Goal: Ask a question

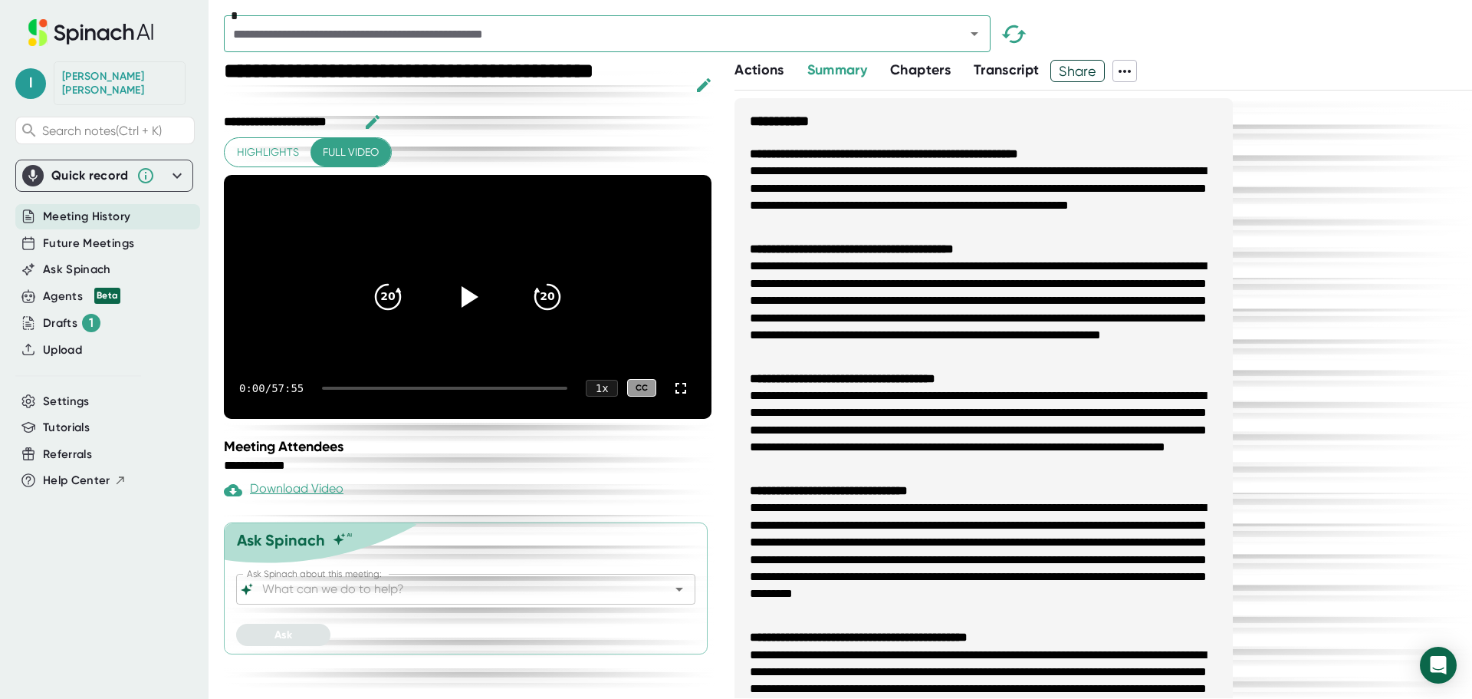
scroll to position [77, 0]
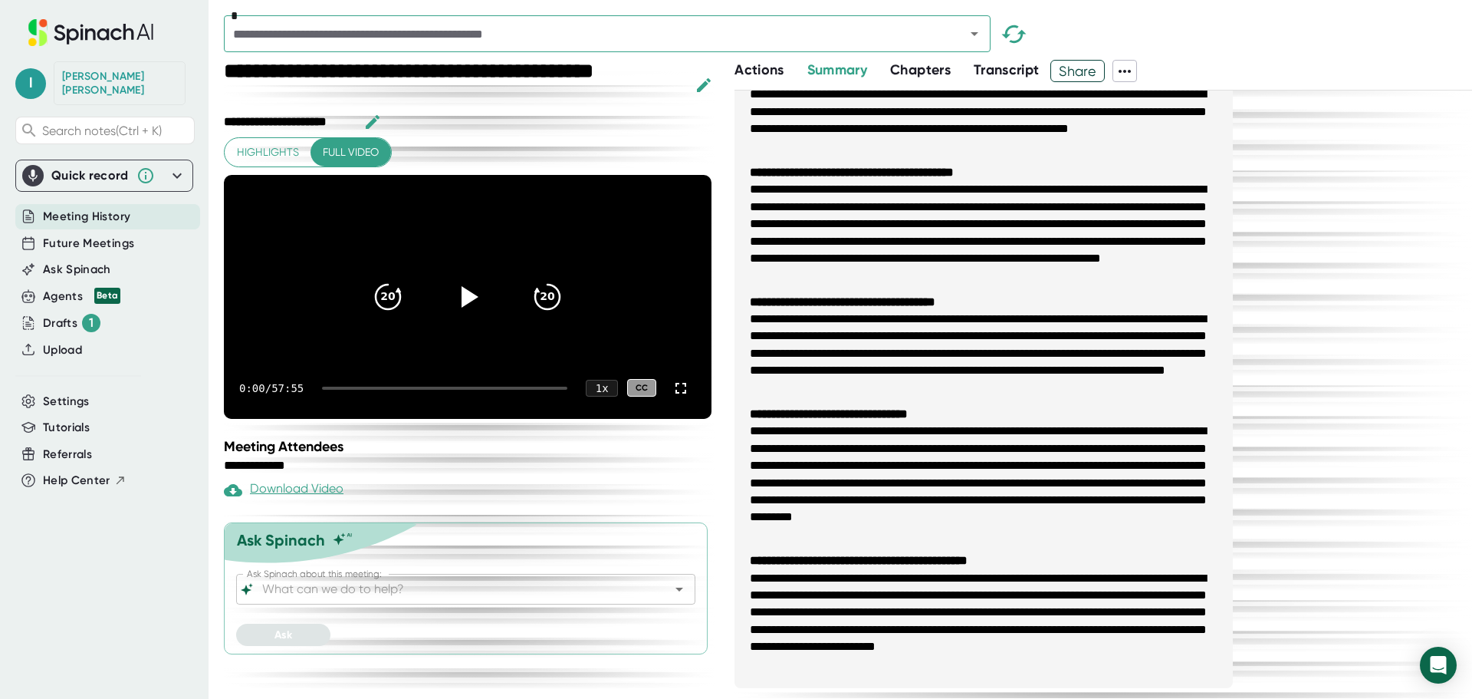
click at [390, 600] on input "Ask Spinach about this meeting:" at bounding box center [452, 588] width 386 height 21
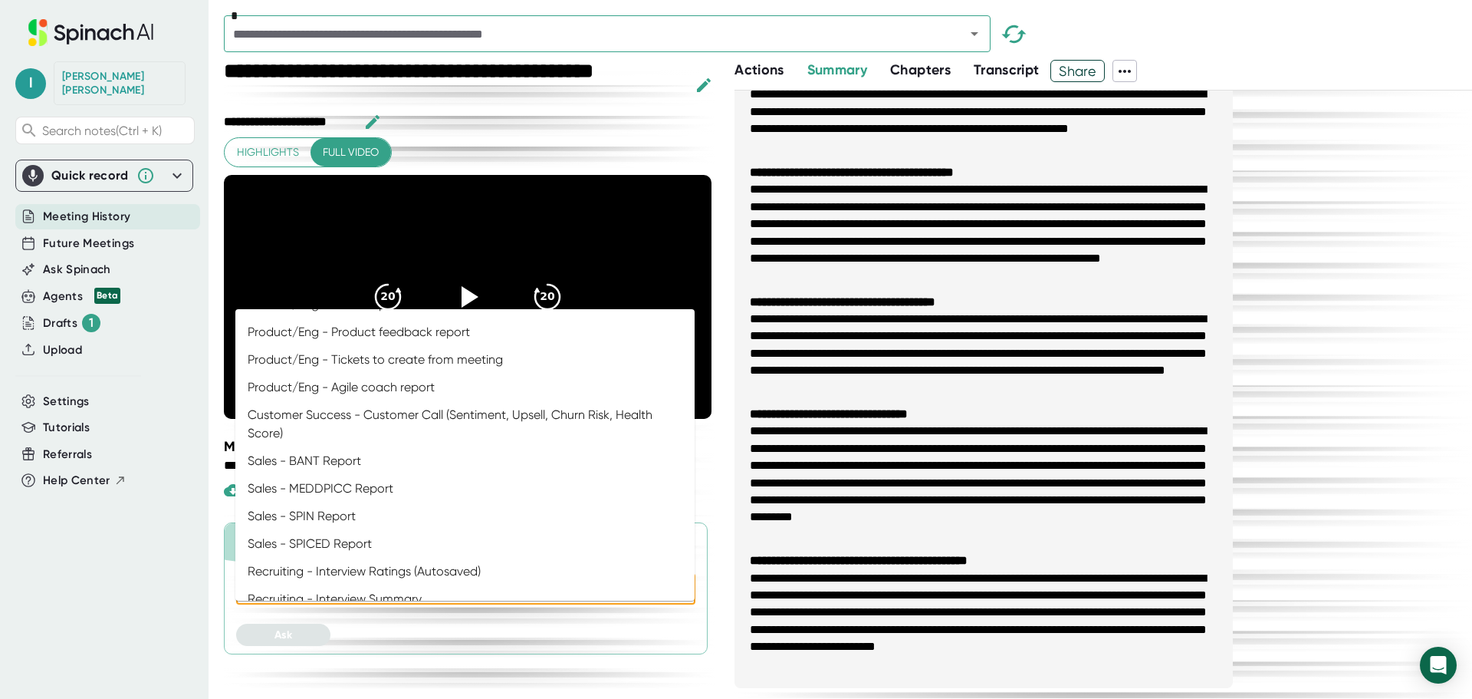
scroll to position [767, 0]
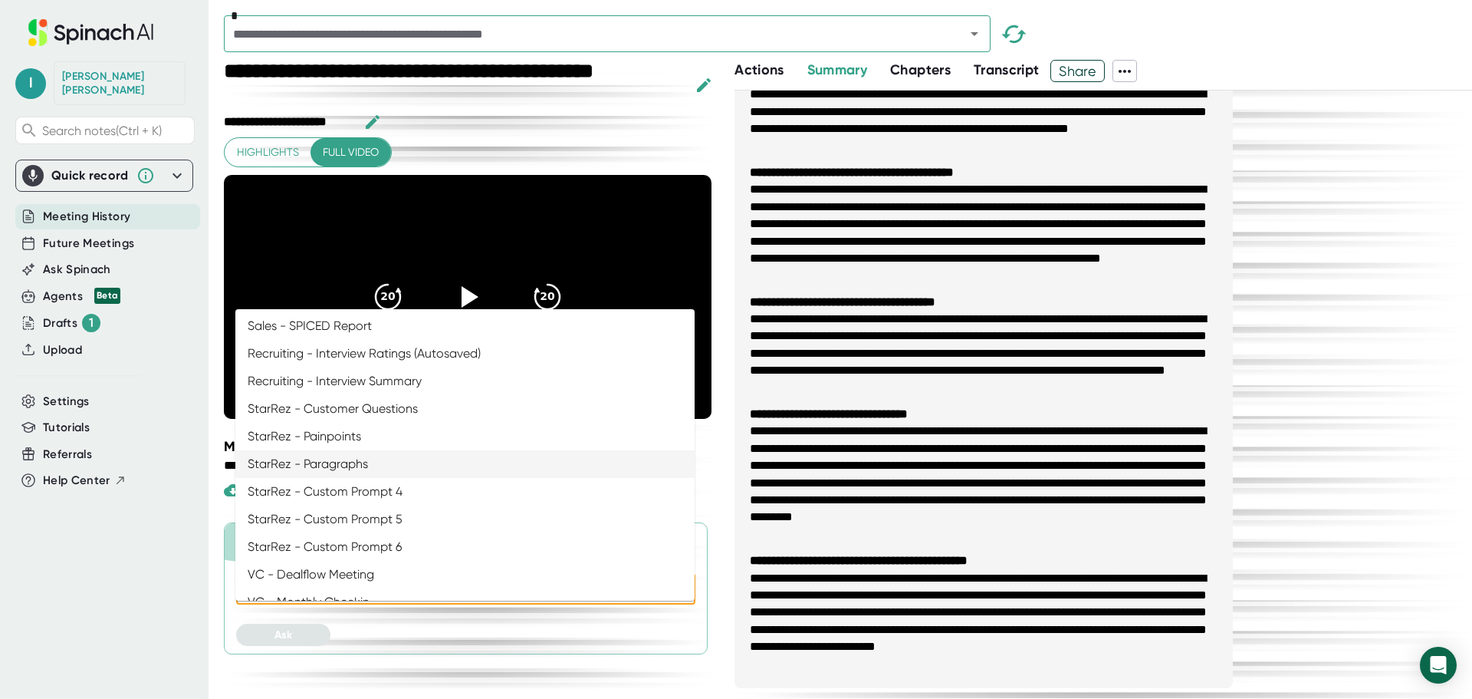
click at [336, 469] on li "StarRez - Paragraphs" at bounding box center [464, 464] width 459 height 28
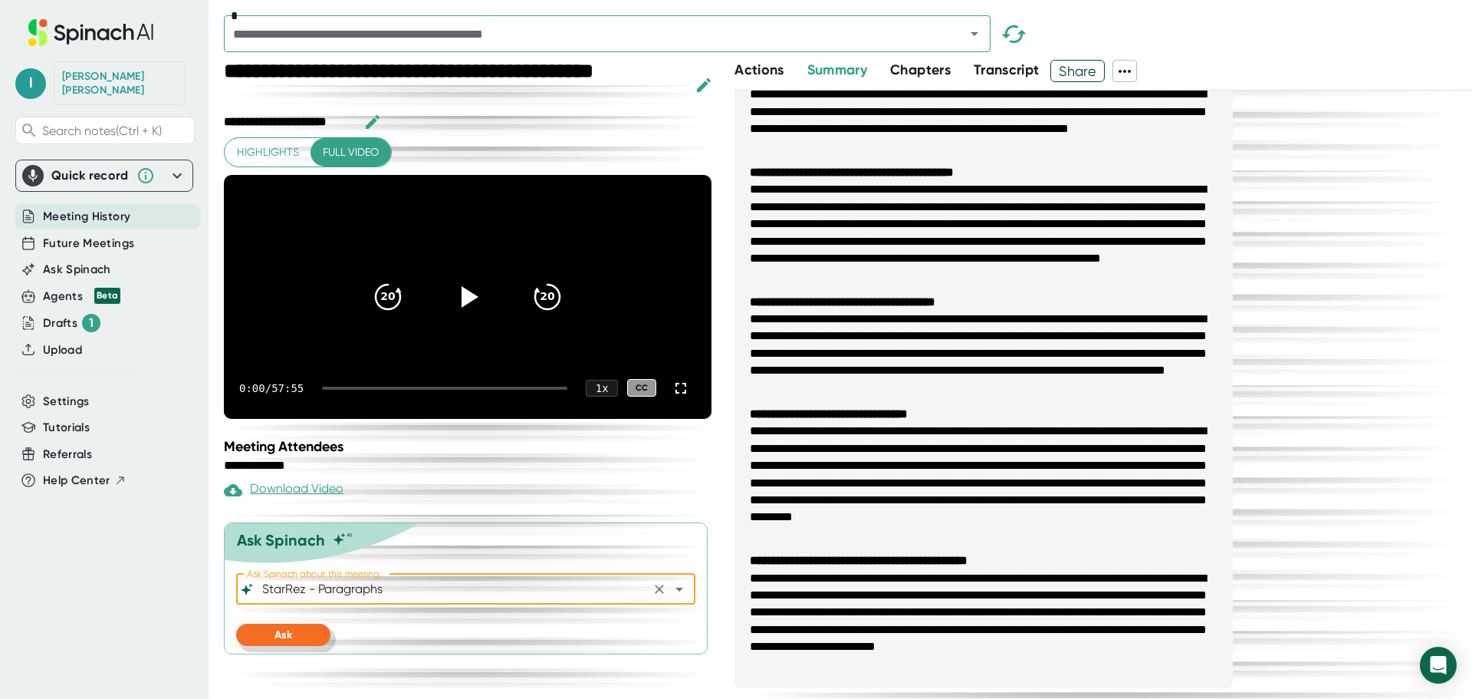
click at [289, 641] on span "Ask" at bounding box center [284, 634] width 18 height 13
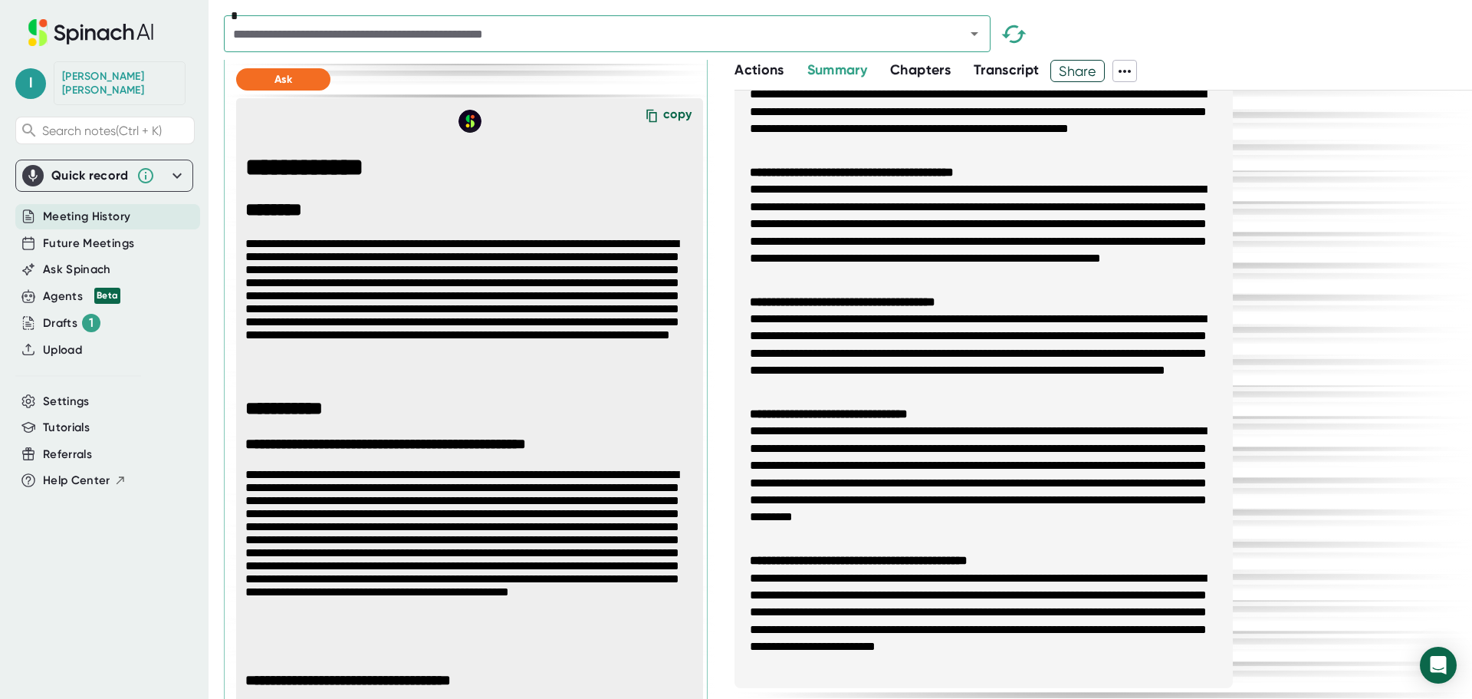
scroll to position [332, 0]
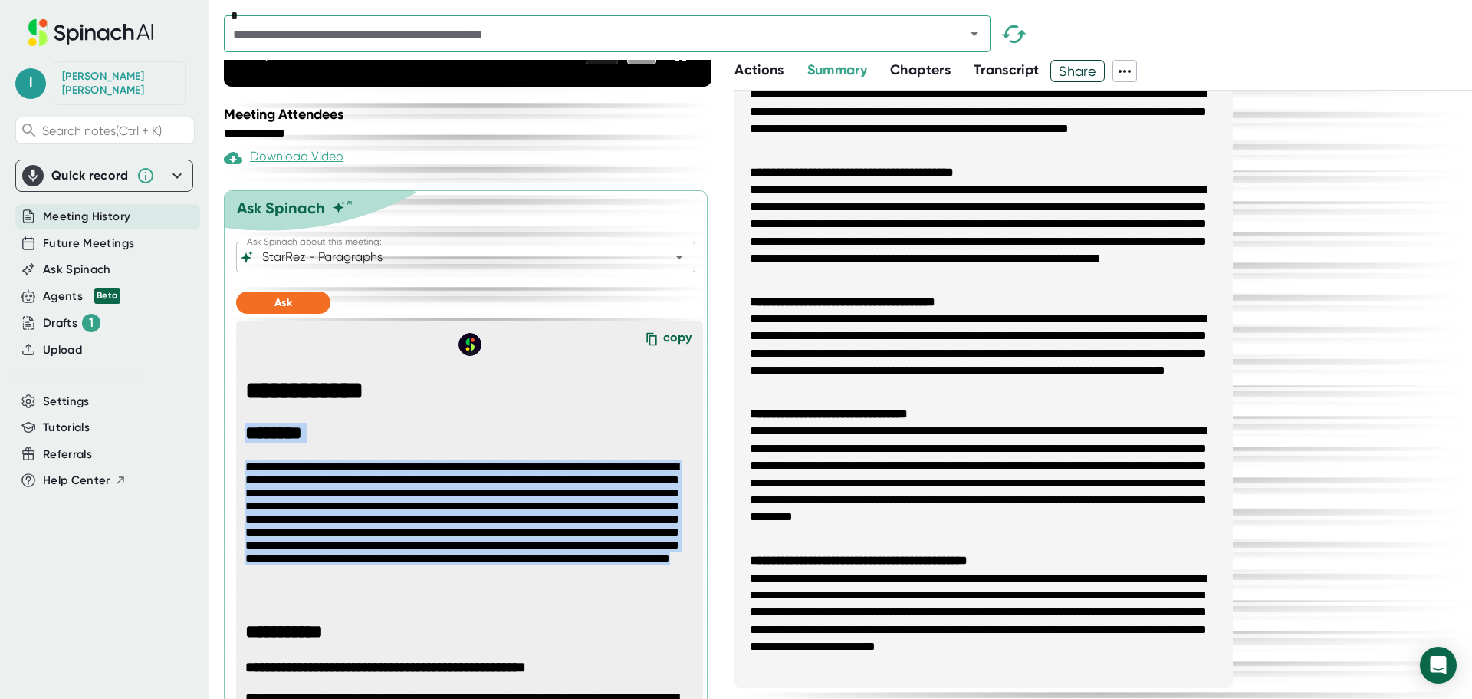
drag, startPoint x: 682, startPoint y: 626, endPoint x: 245, endPoint y: 455, distance: 470.3
copy span "**********"
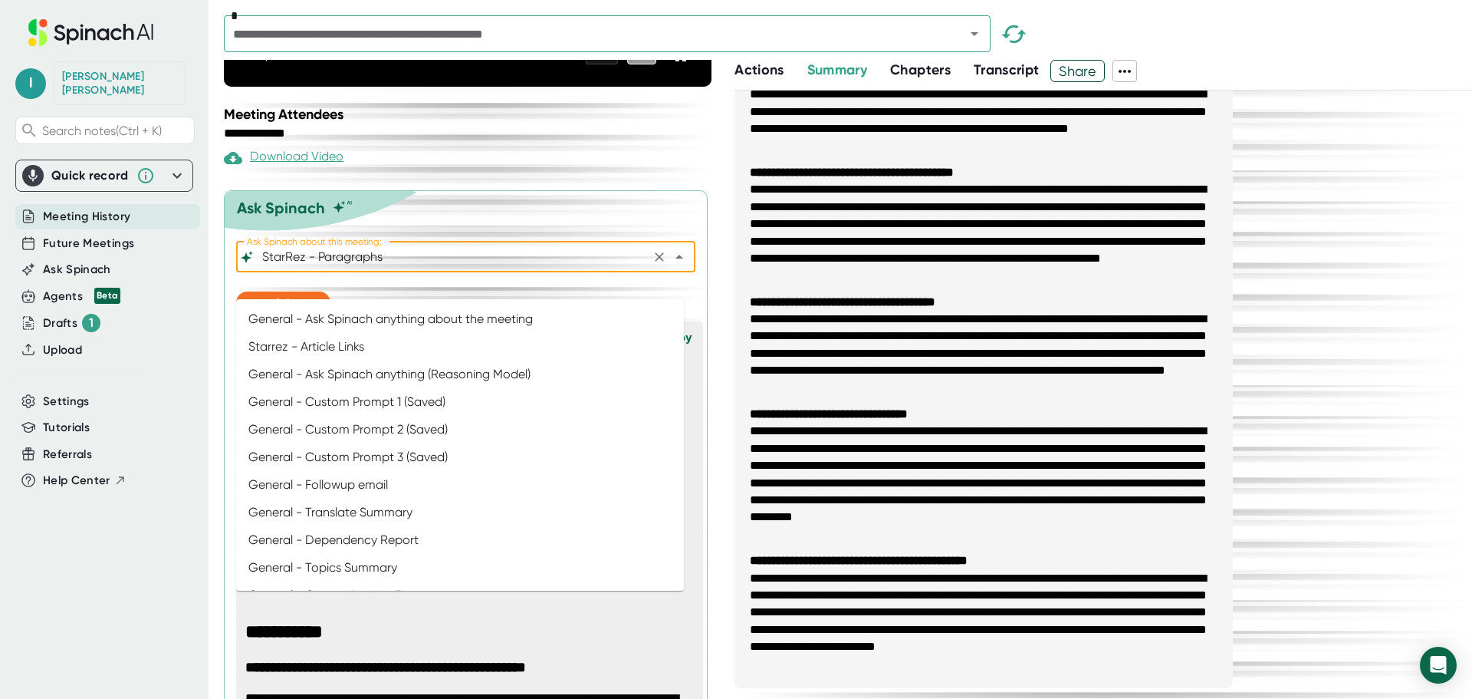
click at [396, 268] on input "StarRez - Paragraphs" at bounding box center [452, 256] width 386 height 21
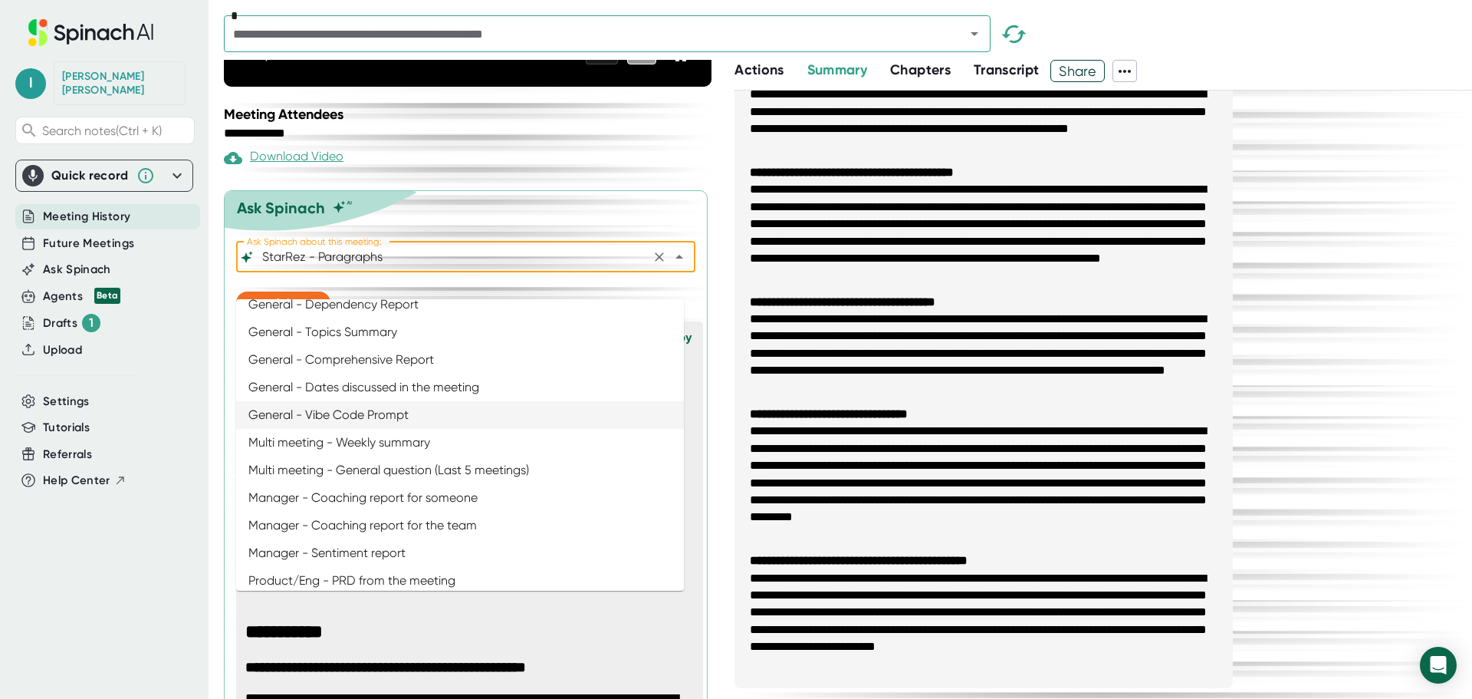
scroll to position [187, 0]
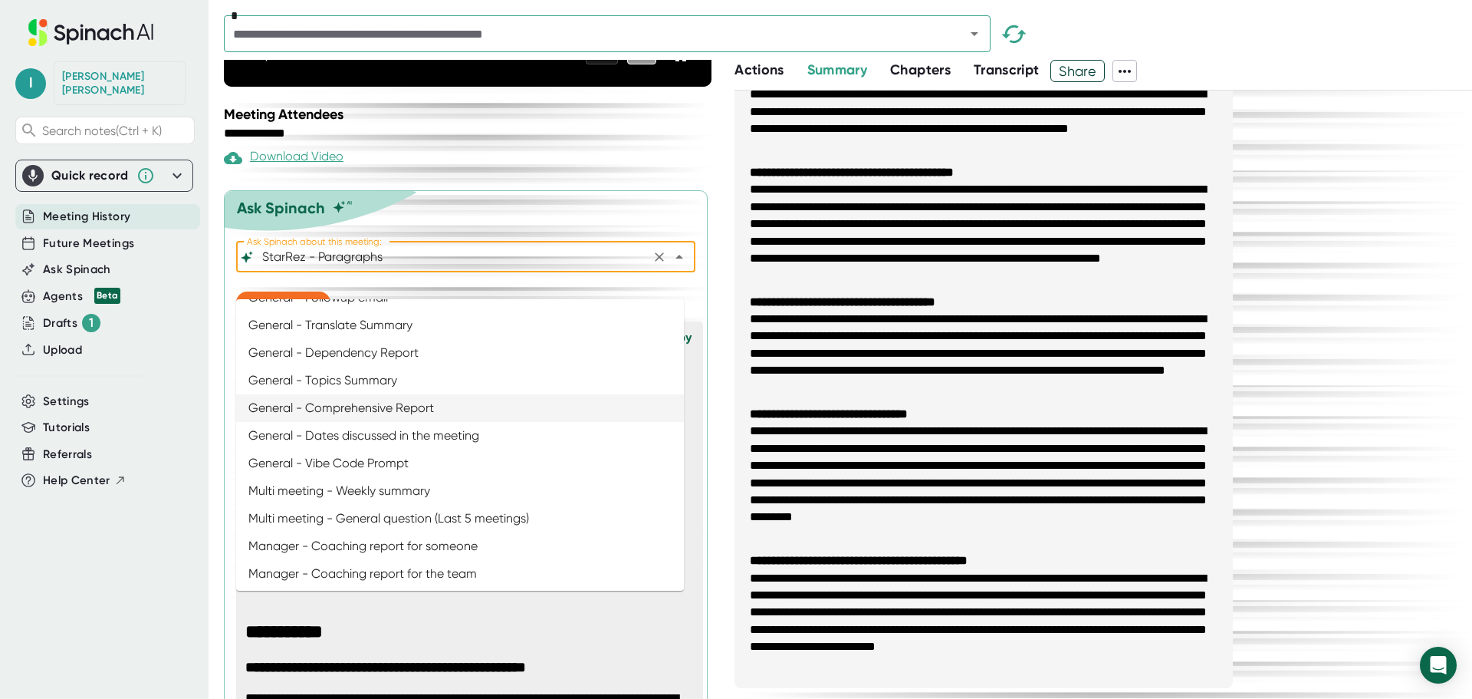
click at [367, 410] on li "General - Comprehensive Report" at bounding box center [460, 408] width 448 height 28
type input "General - Comprehensive Report"
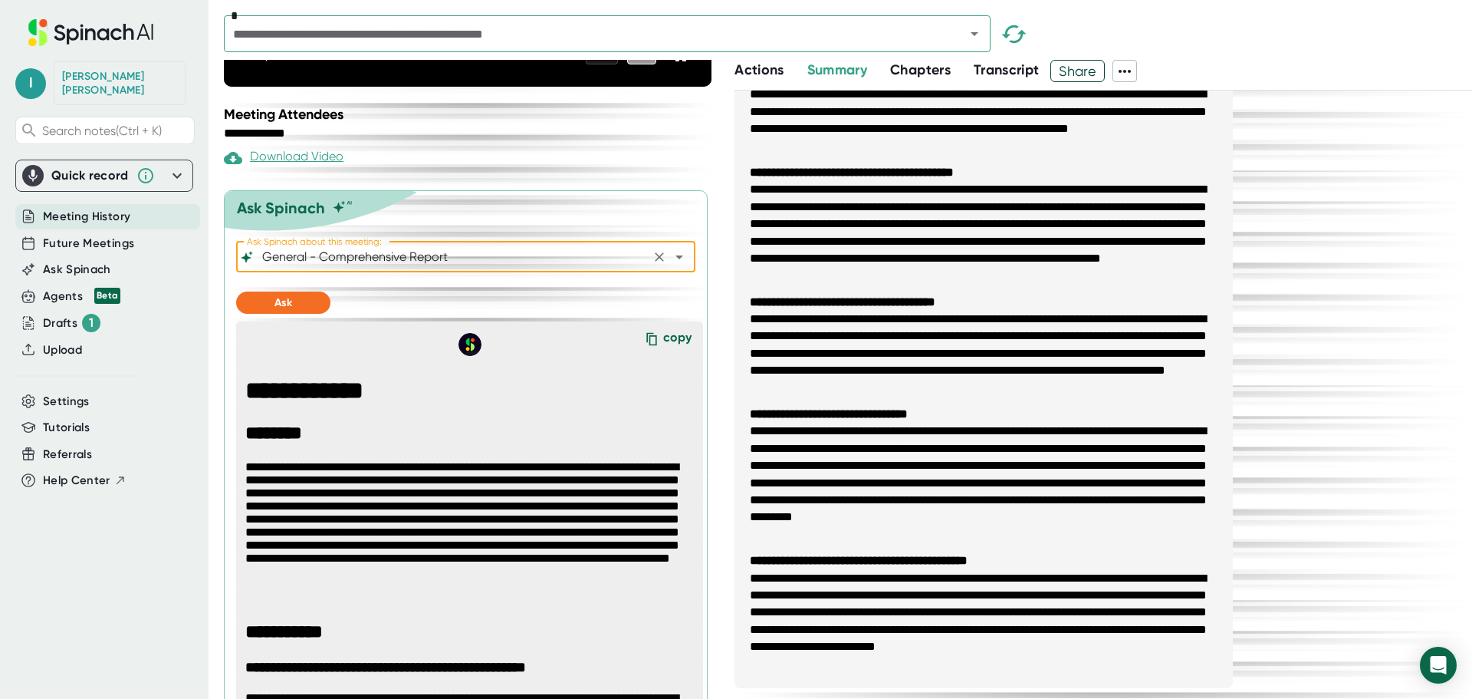
click at [297, 291] on div at bounding box center [465, 286] width 459 height 12
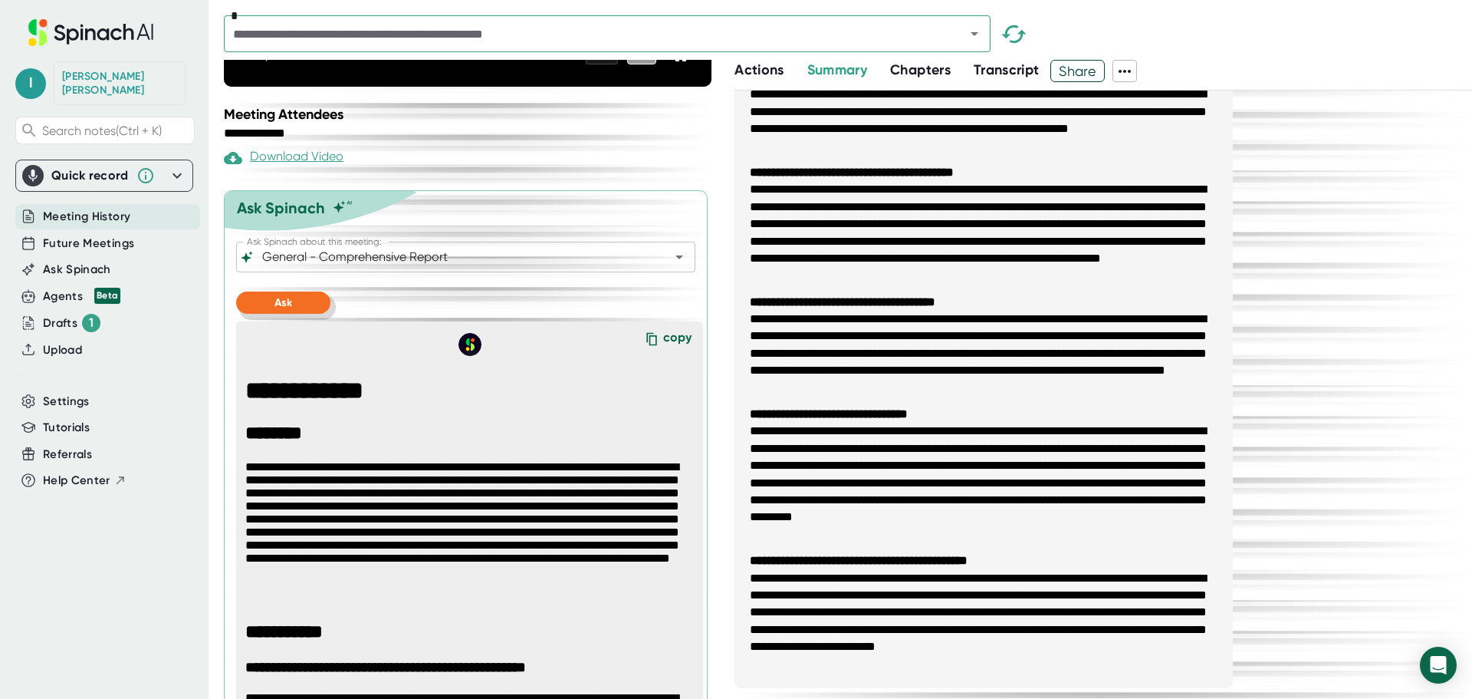
click at [297, 314] on button "Ask" at bounding box center [283, 302] width 94 height 22
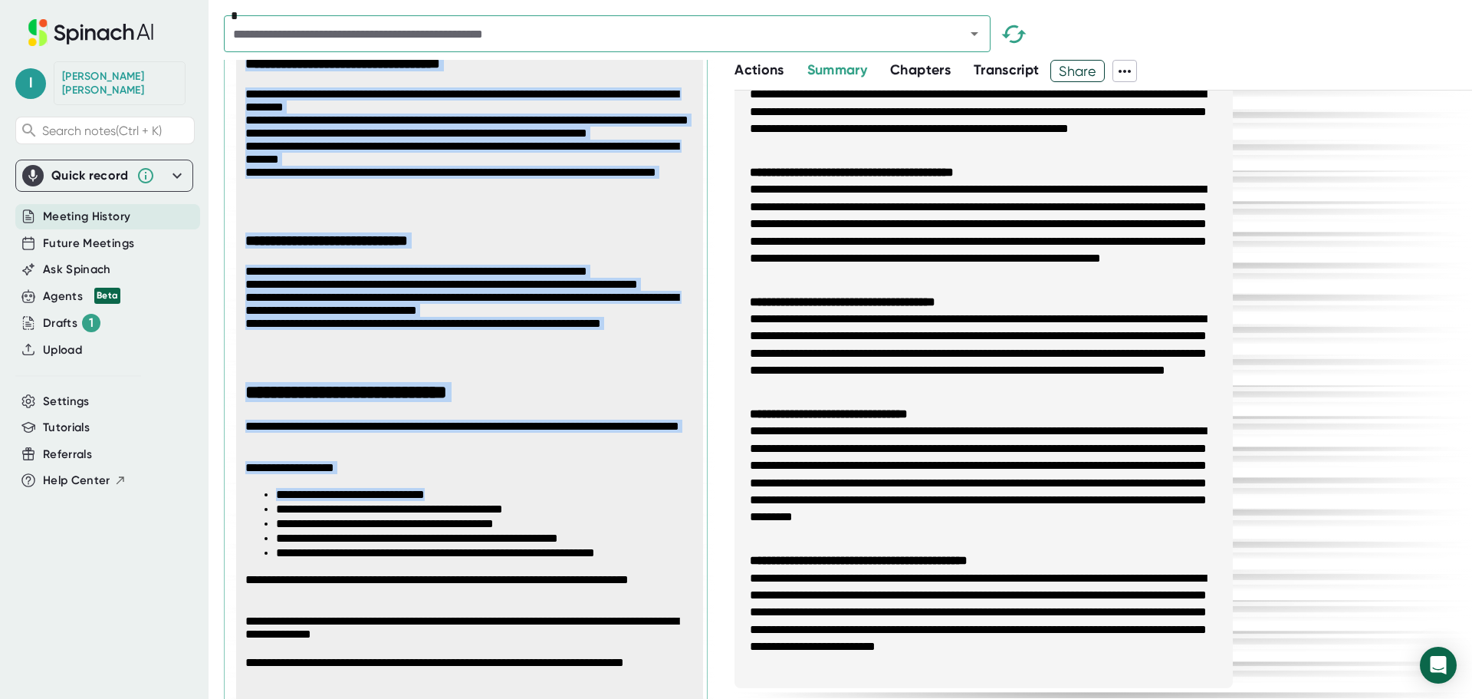
scroll to position [3323, 0]
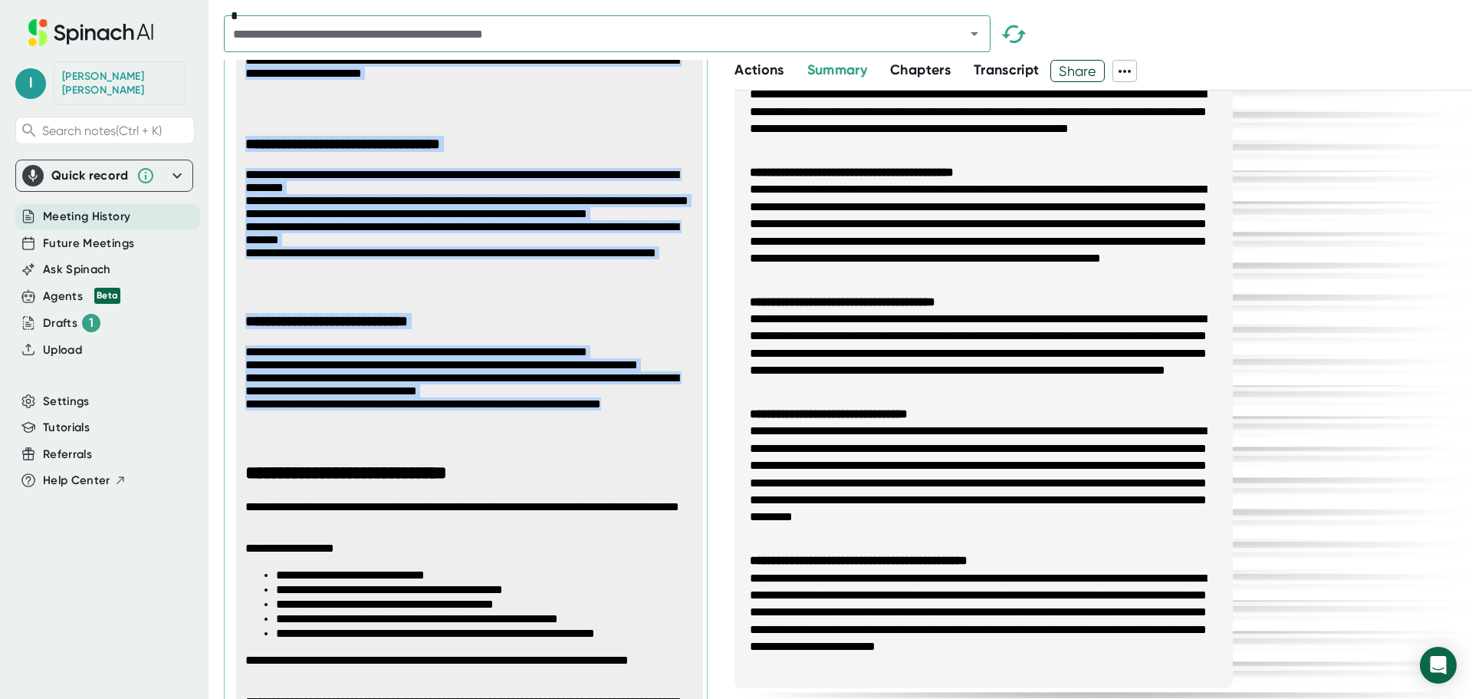
drag, startPoint x: 245, startPoint y: 264, endPoint x: 322, endPoint y: 463, distance: 213.6
copy span "**********"
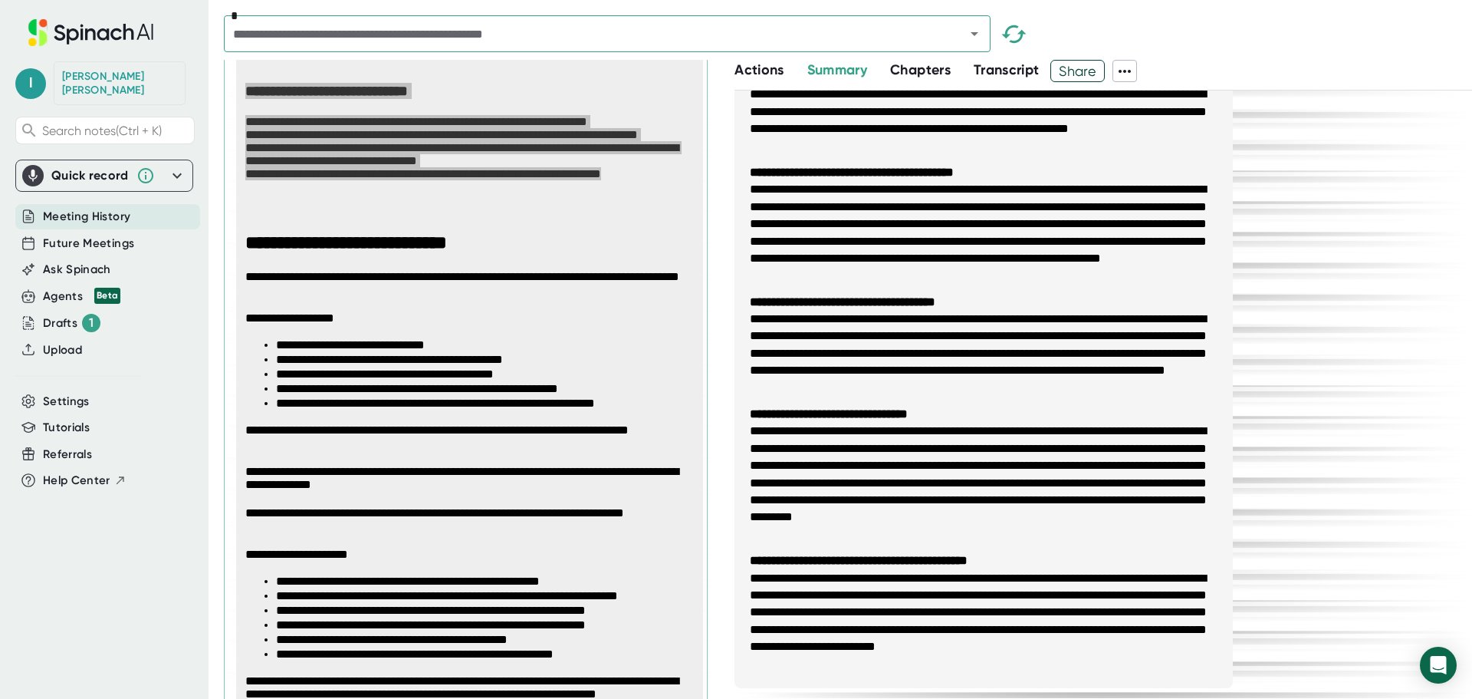
scroll to position [3629, 0]
